Goal: Find contact information: Find contact information

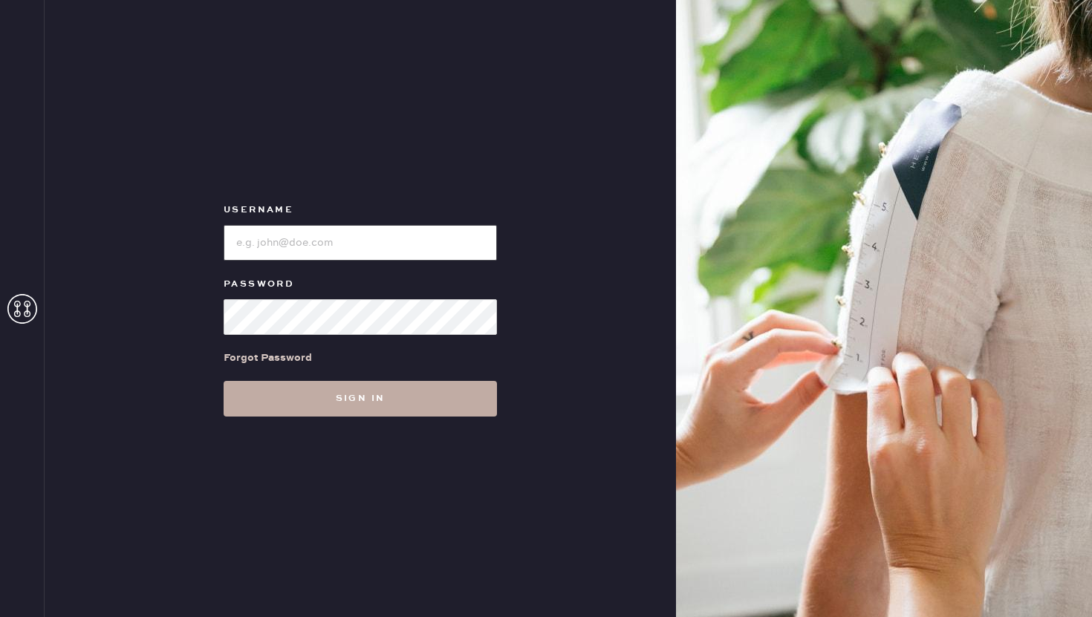
type input "reformationflatiron"
click at [361, 395] on button "Sign in" at bounding box center [360, 399] width 273 height 36
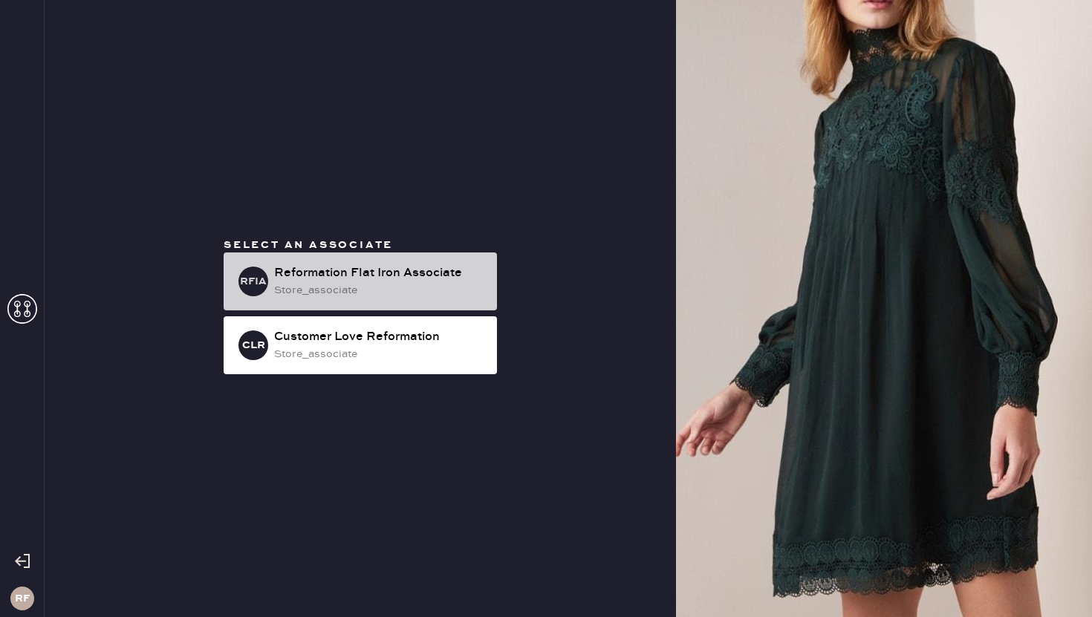
click at [312, 287] on div "store_associate" at bounding box center [379, 290] width 211 height 16
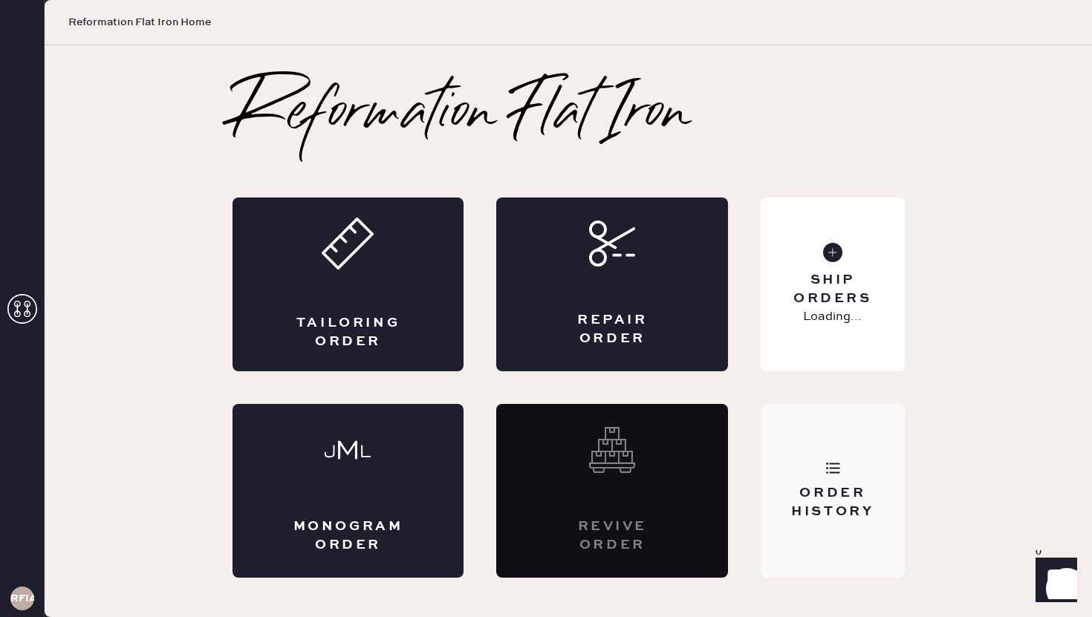
click at [782, 473] on div "Order History" at bounding box center [832, 491] width 143 height 174
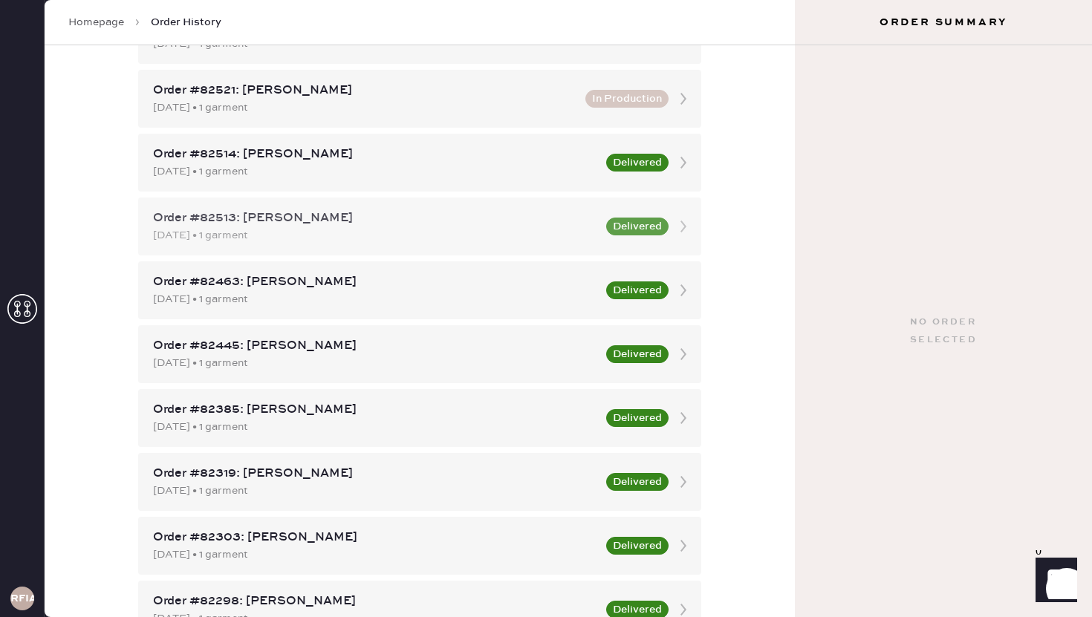
scroll to position [583, 0]
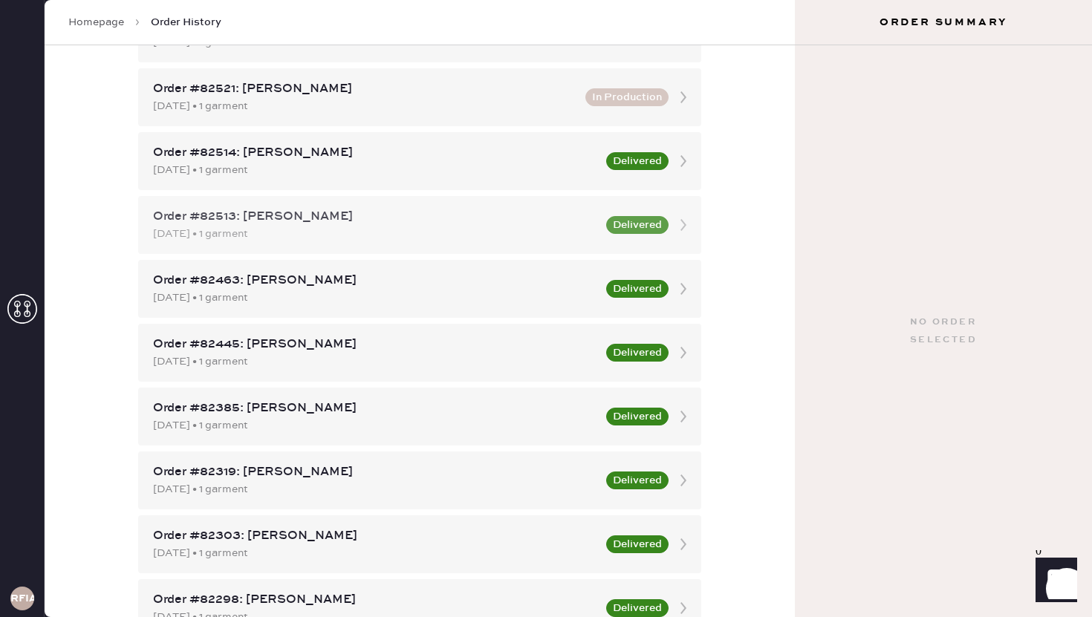
click at [323, 376] on div "Order #82445: [PERSON_NAME] [DATE] • 1 garment Delivered" at bounding box center [419, 353] width 563 height 58
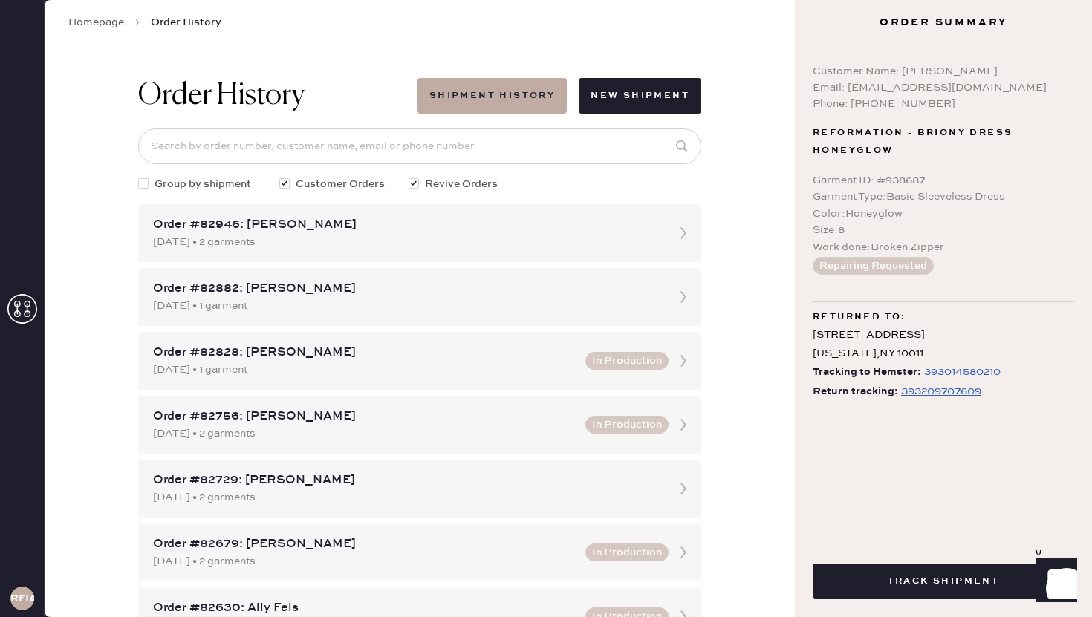
drag, startPoint x: 999, startPoint y: 67, endPoint x: 902, endPoint y: 65, distance: 96.6
click at [902, 65] on div "Customer Name: [PERSON_NAME]" at bounding box center [944, 71] width 262 height 16
copy div "[PERSON_NAME]"
click at [956, 164] on div "Garment ID : # 938687 Garment Type : Basic Sleeveless Dress Color : Honeyglow S…" at bounding box center [944, 224] width 262 height 126
drag, startPoint x: 988, startPoint y: 90, endPoint x: 849, endPoint y: 76, distance: 140.4
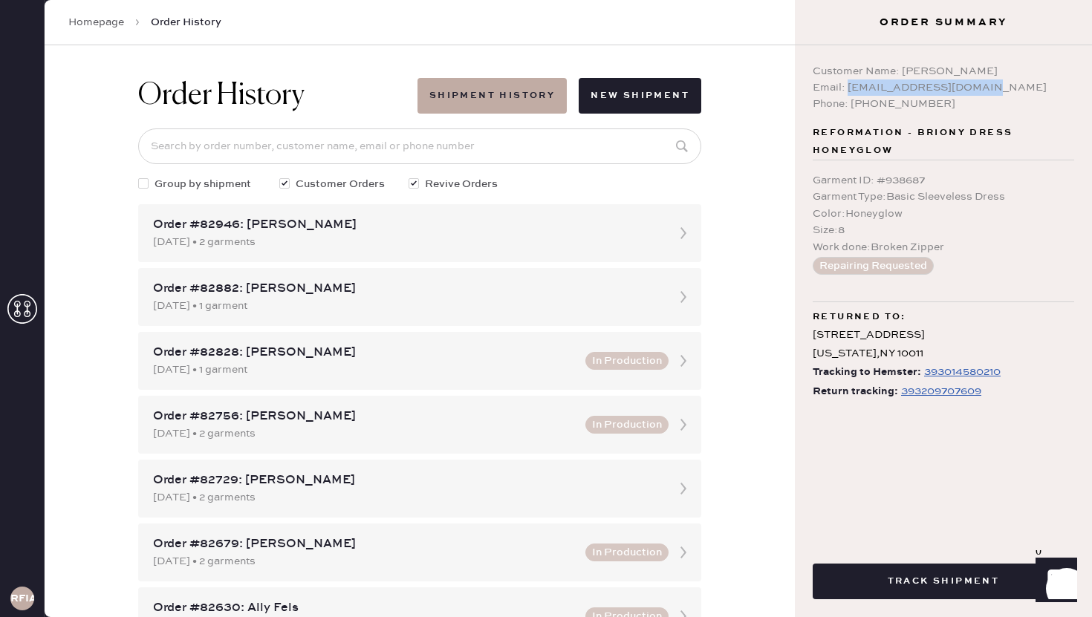
click at [849, 76] on div "Customer Name: [PERSON_NAME] Email: [EMAIL_ADDRESS][DOMAIN_NAME] Phone: [PHONE_…" at bounding box center [944, 87] width 262 height 49
copy div "er Name: [PERSON_NAME] Email: [EMAIL_ADDRESS][DOMAIN_NAME]"
click at [960, 100] on div "Phone: [PHONE_NUMBER]" at bounding box center [944, 104] width 262 height 16
drag, startPoint x: 849, startPoint y: 88, endPoint x: 979, endPoint y: 86, distance: 130.1
click at [979, 86] on div "Email: [EMAIL_ADDRESS][DOMAIN_NAME]" at bounding box center [944, 88] width 262 height 16
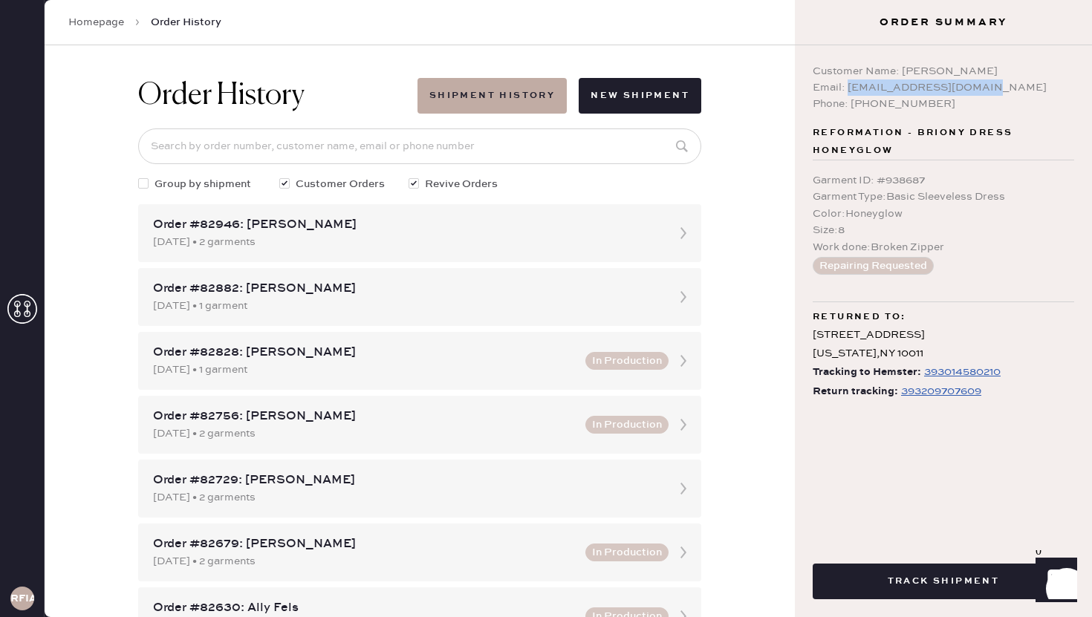
copy div "[EMAIL_ADDRESS][DOMAIN_NAME]"
